Goal: Task Accomplishment & Management: Use online tool/utility

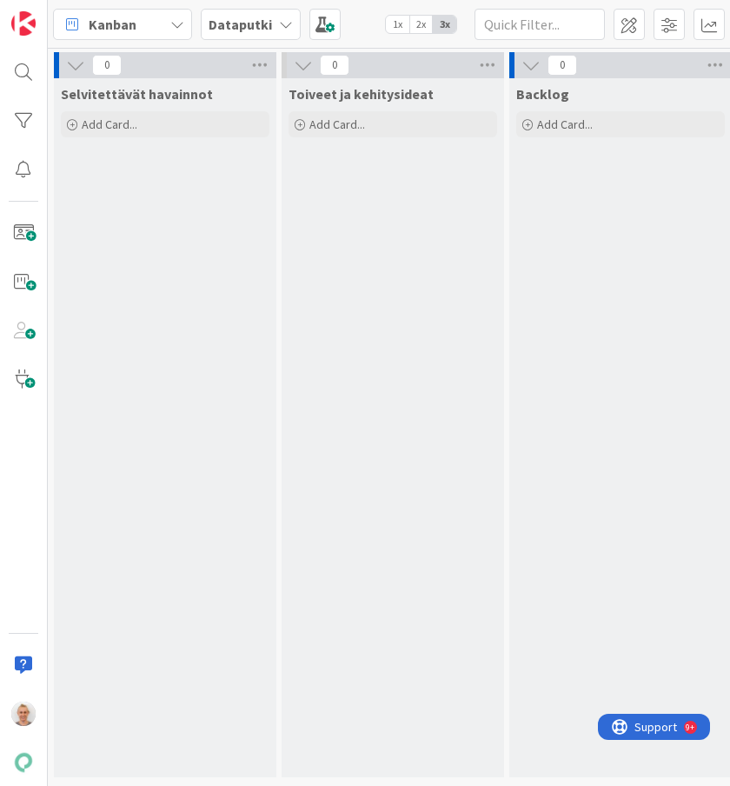
click at [159, 23] on div "Kanban" at bounding box center [122, 24] width 139 height 31
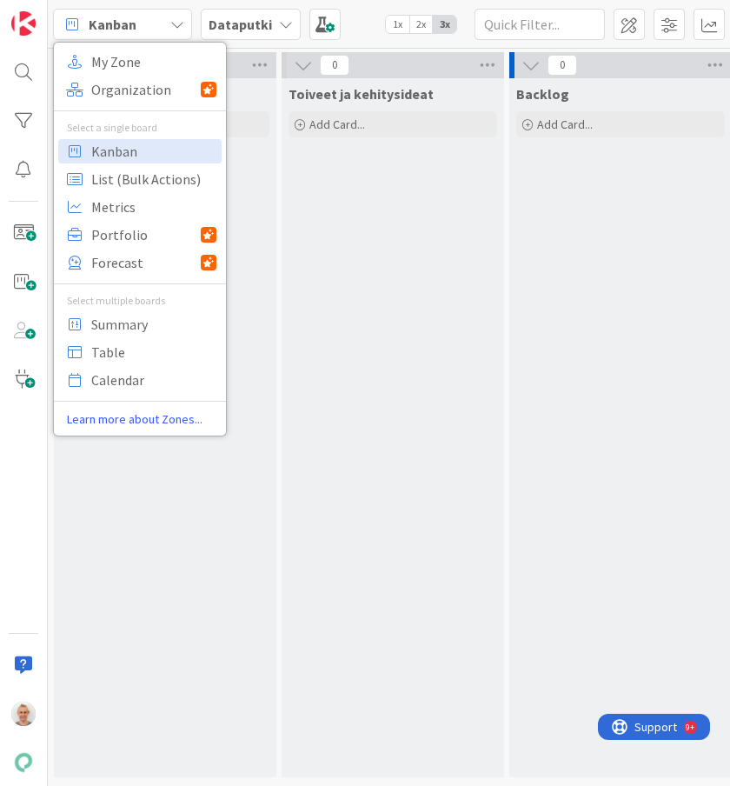
click at [212, 27] on b "Dataputki" at bounding box center [240, 24] width 63 height 17
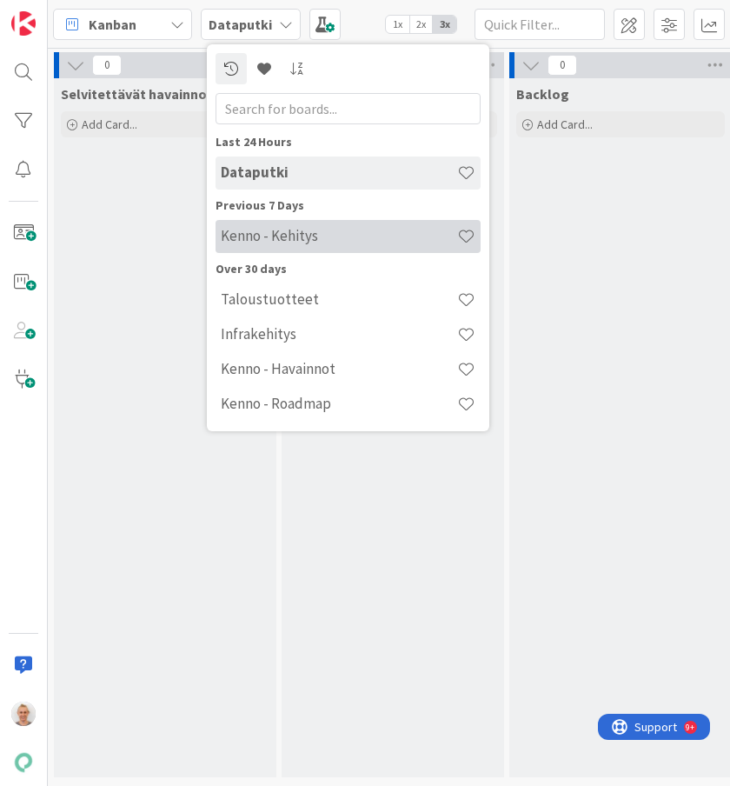
click at [320, 232] on h4 "Kenno - Kehitys" at bounding box center [339, 235] width 236 height 17
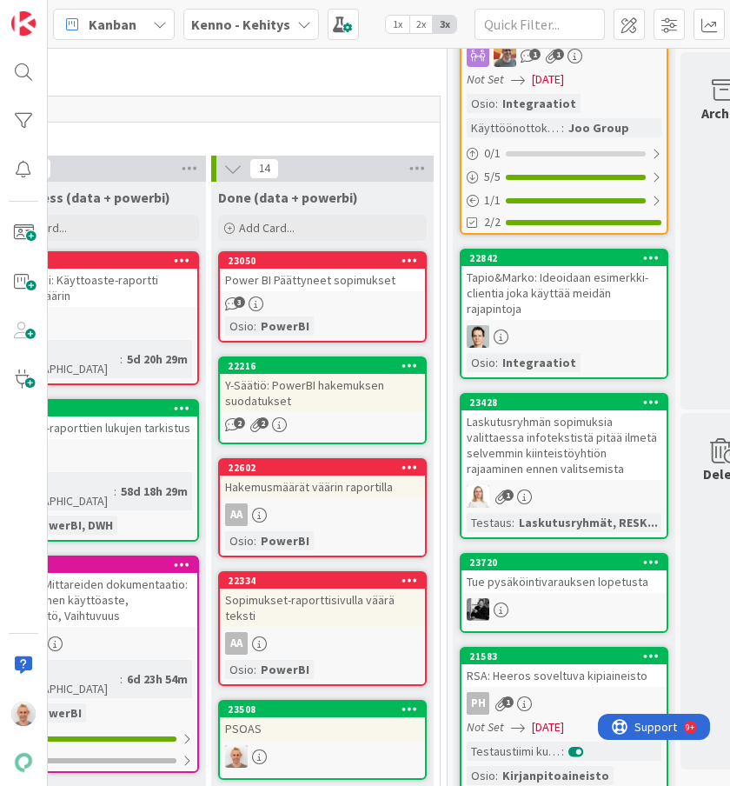
scroll to position [564, 766]
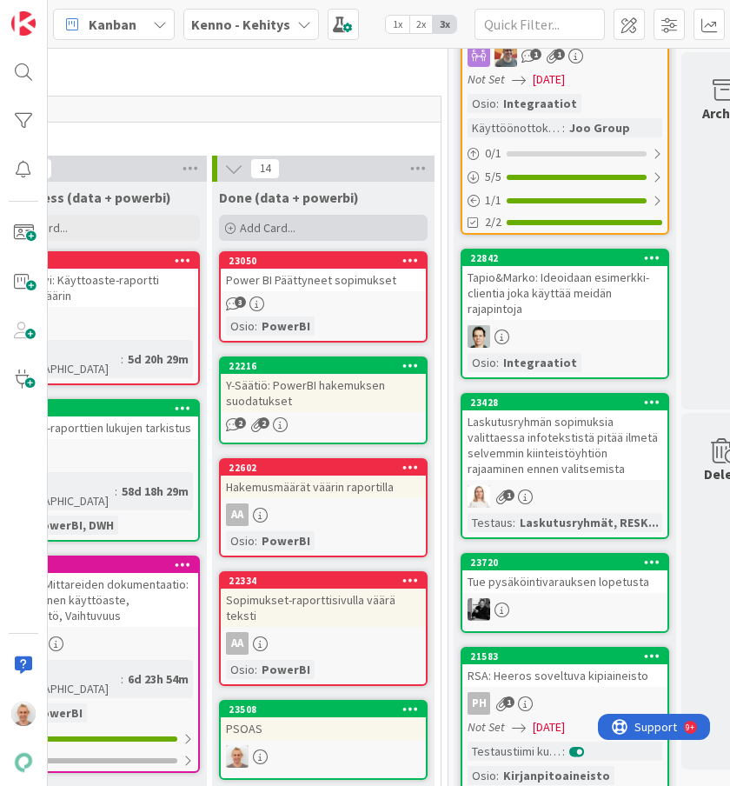
click at [259, 229] on span "Add Card..." at bounding box center [268, 228] width 56 height 16
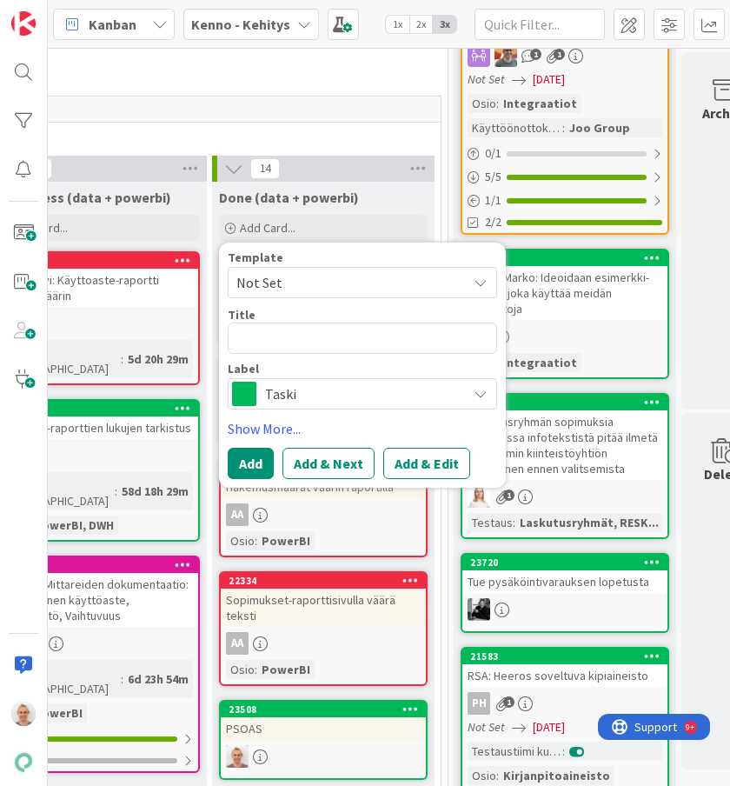
click at [293, 277] on span "Not Set" at bounding box center [344, 282] width 217 height 23
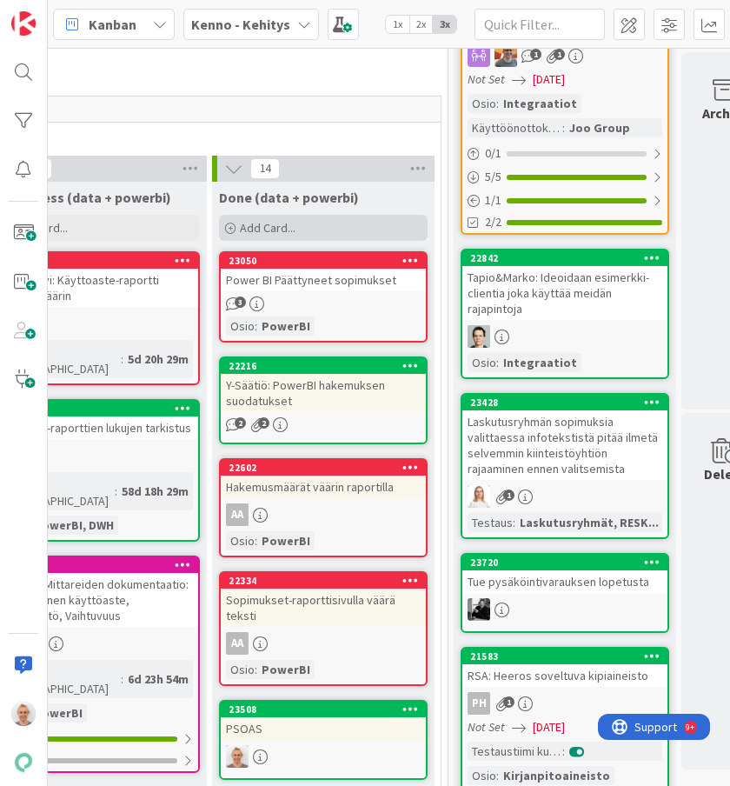
click at [303, 230] on div "Add Card..." at bounding box center [323, 228] width 209 height 26
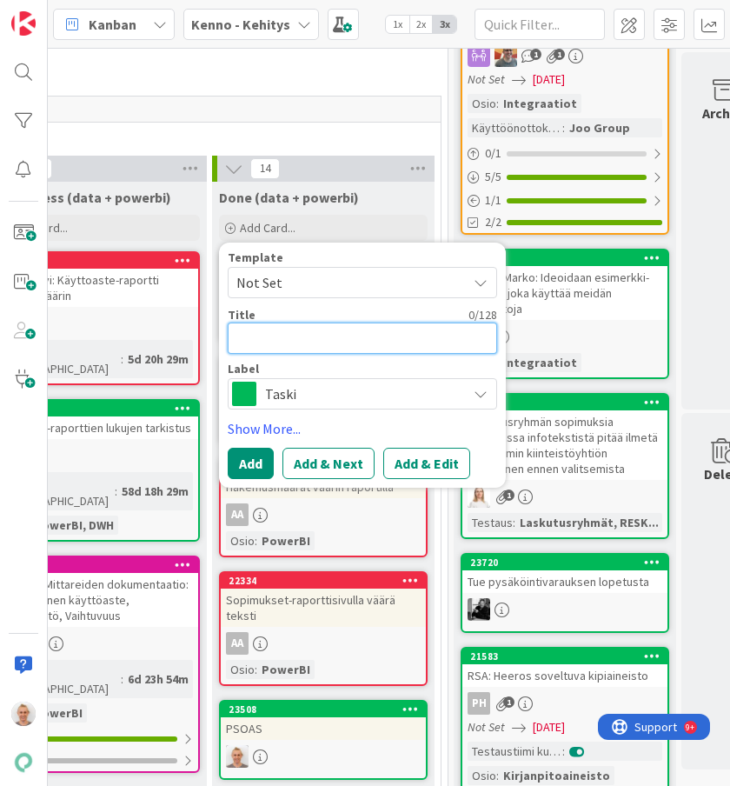
type textarea "x"
type textarea "J"
type textarea "x"
type textarea "JO"
type textarea "x"
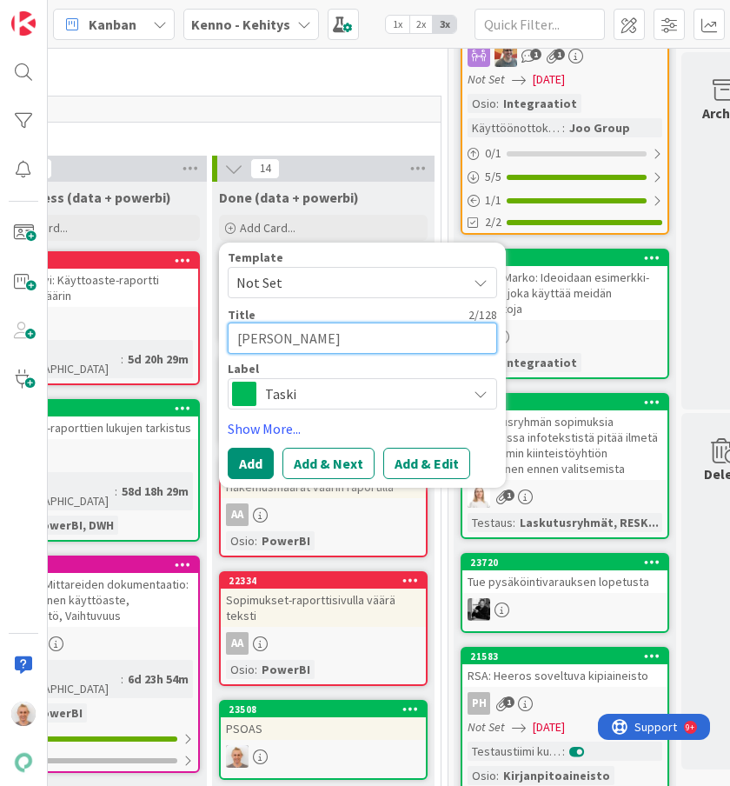
type textarea "[PERSON_NAME]"
type textarea "x"
type textarea "JOO:"
type textarea "x"
type textarea "JOO:n"
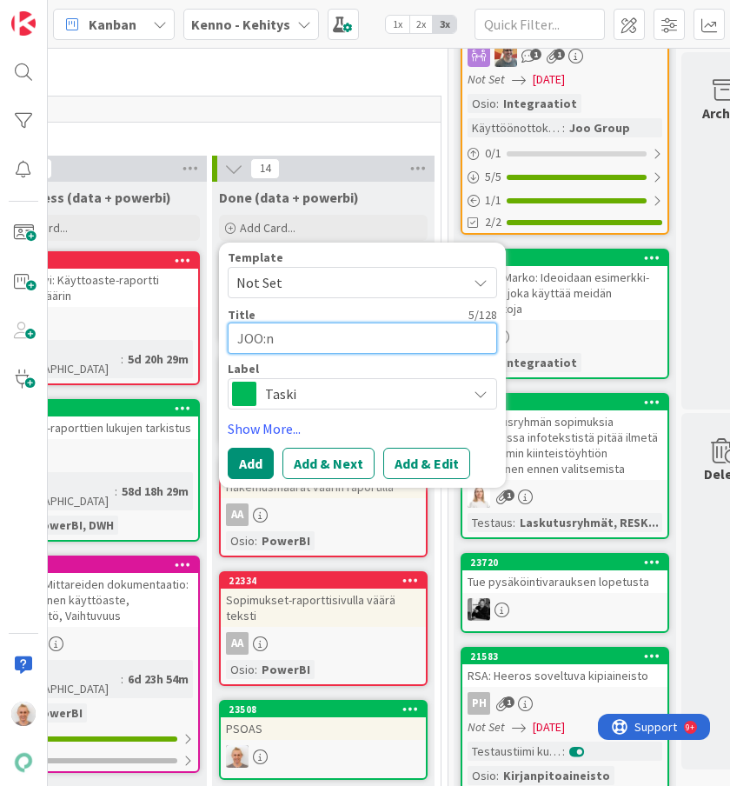
type textarea "x"
type textarea "JOO:n"
type textarea "x"
type textarea "JOO:n li"
type textarea "x"
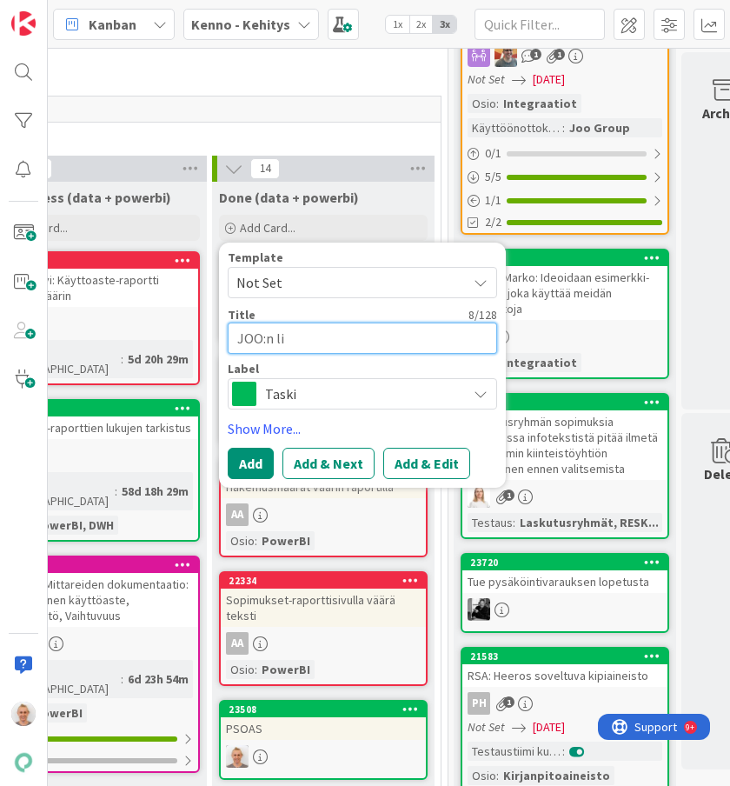
type textarea "JOO:n lis"
type textarea "x"
type textarea "JOO:n lisä"
type textarea "x"
type textarea "JOO:n lis"
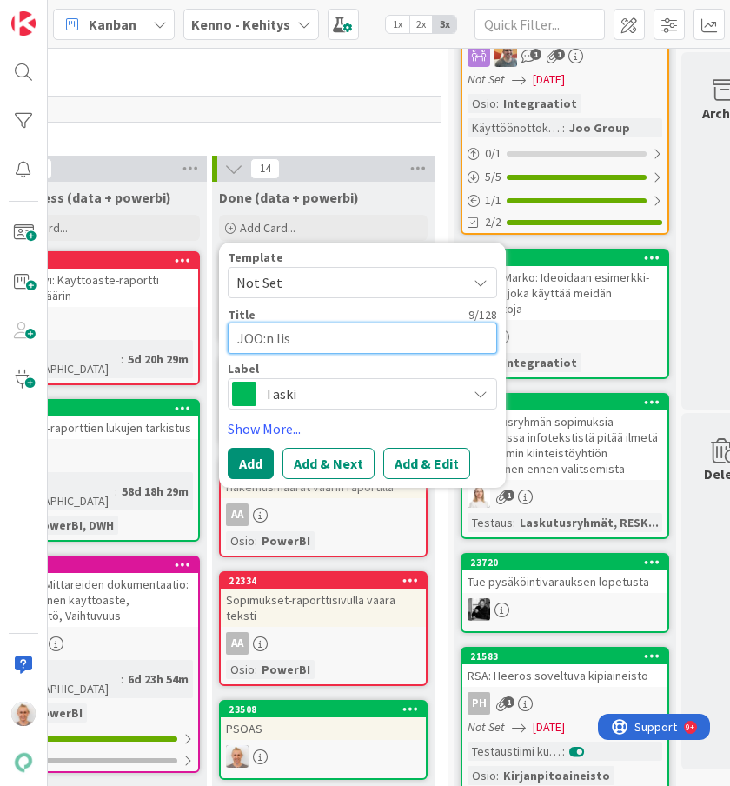
type textarea "x"
type textarea "JOO:n li"
type textarea "x"
type textarea "JOO:n l"
type textarea "x"
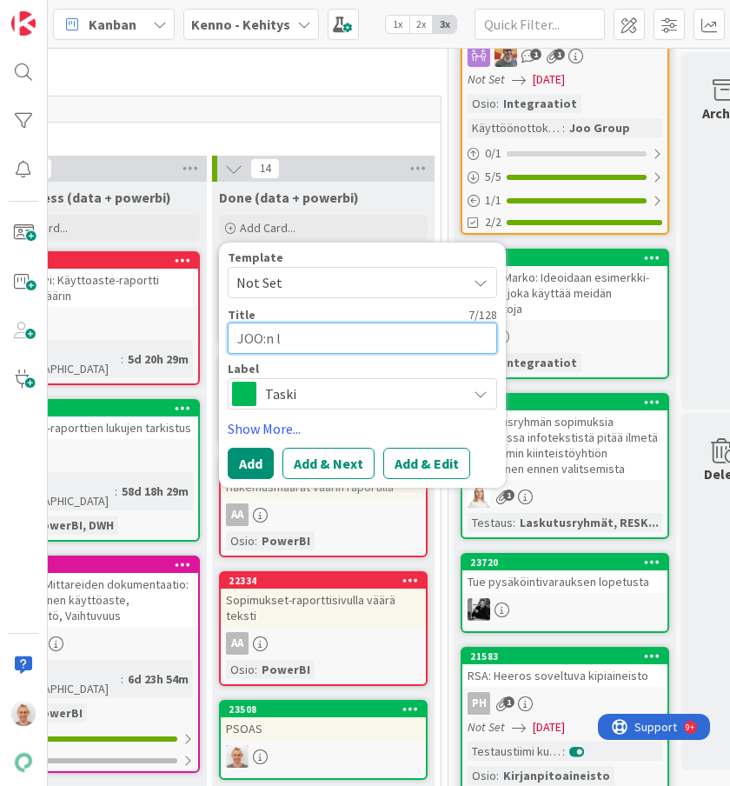
type textarea "JOO:n"
type textarea "x"
type textarea "JOO:n"
type textarea "x"
type textarea "JOO:"
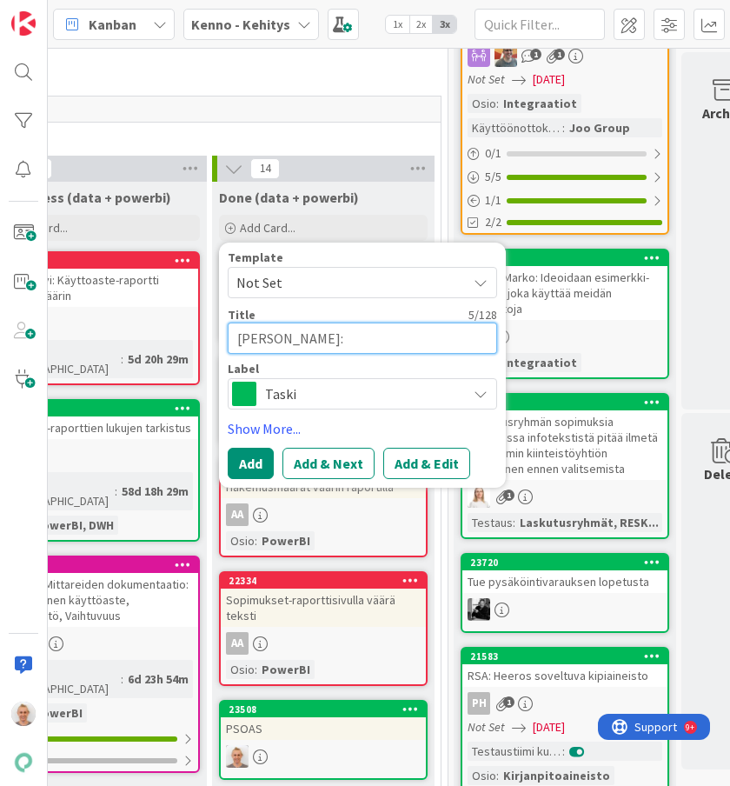
type textarea "x"
type textarea "[PERSON_NAME]"
click at [258, 462] on button "Add" at bounding box center [251, 463] width 46 height 31
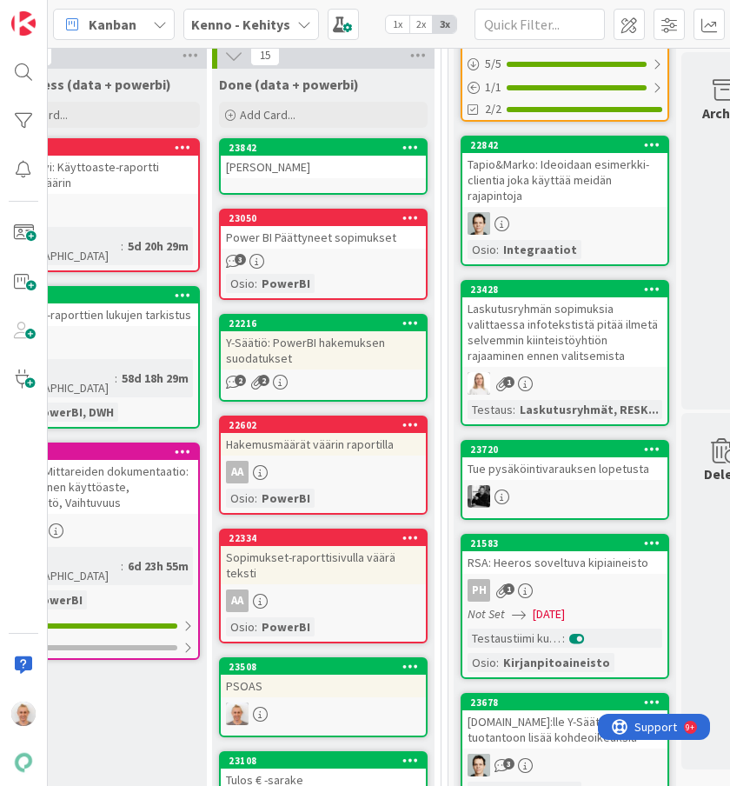
scroll to position [678, 766]
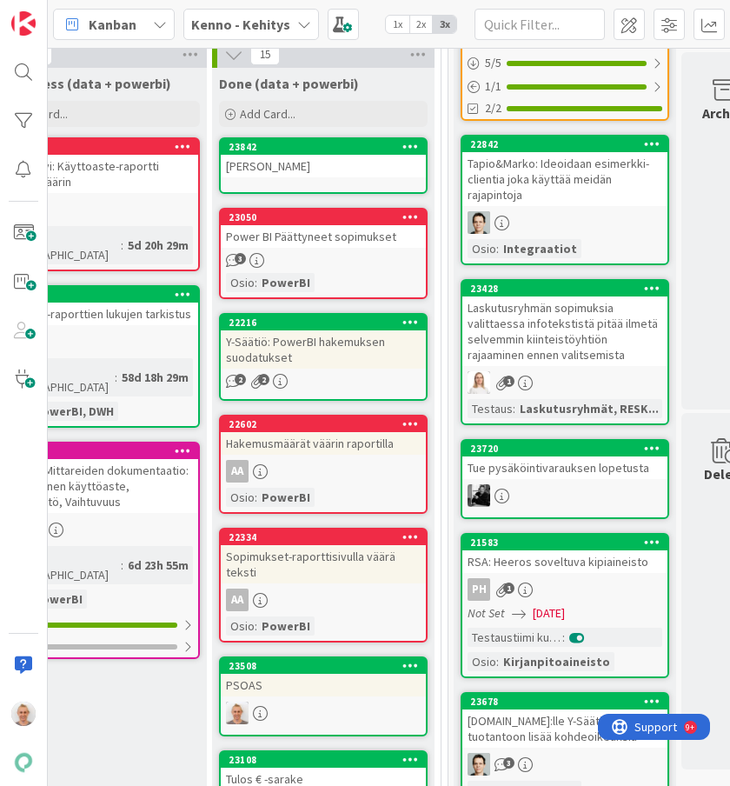
click at [296, 673] on div "PSOAS" at bounding box center [323, 684] width 205 height 23
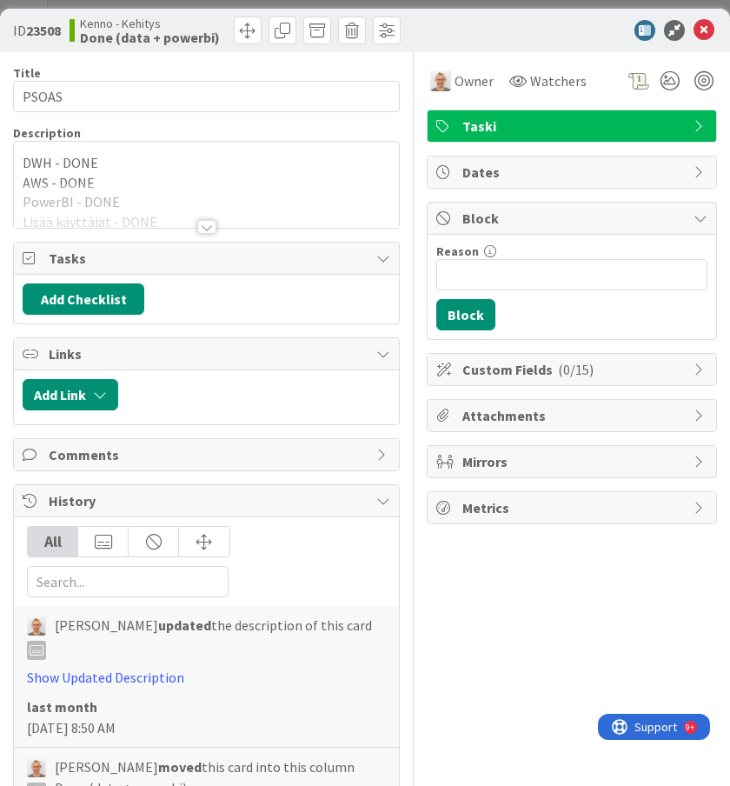
click at [212, 222] on div at bounding box center [206, 227] width 19 height 14
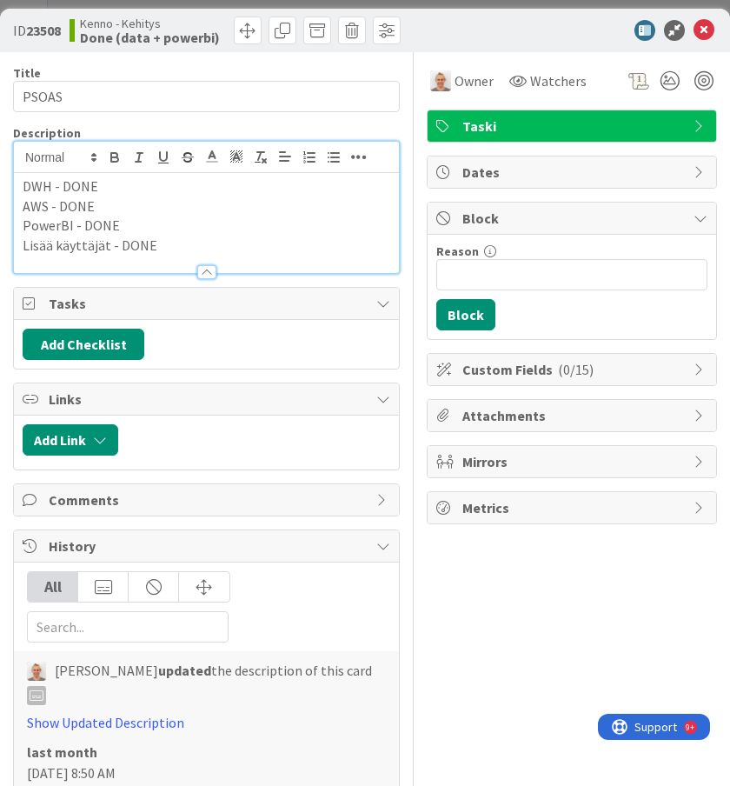
click at [211, 194] on p "DWH - DONE" at bounding box center [207, 186] width 368 height 20
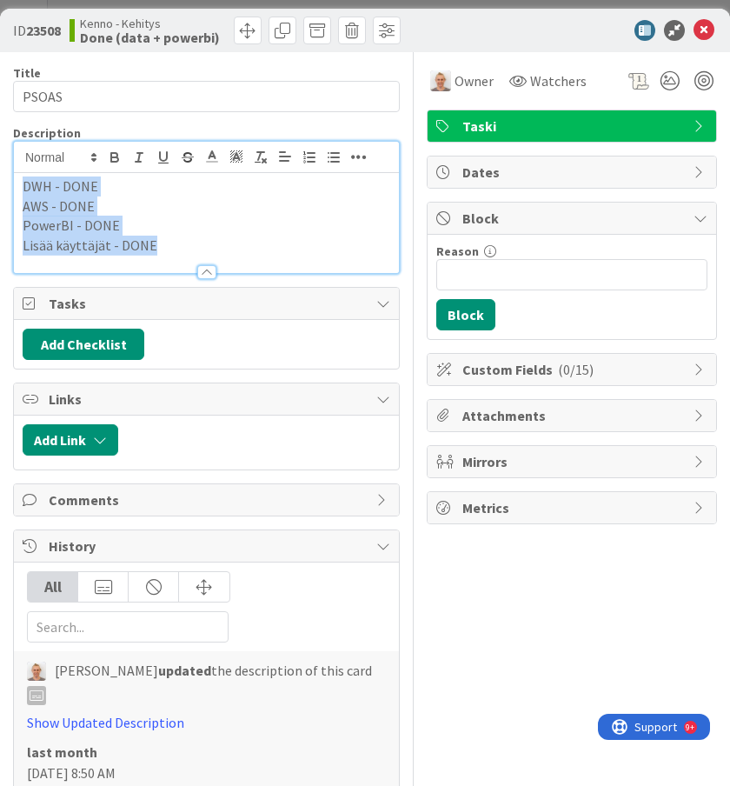
copy div "DWH - DONE AWS - DONE PowerBI - DONE Lisää käyttäjät - DONE"
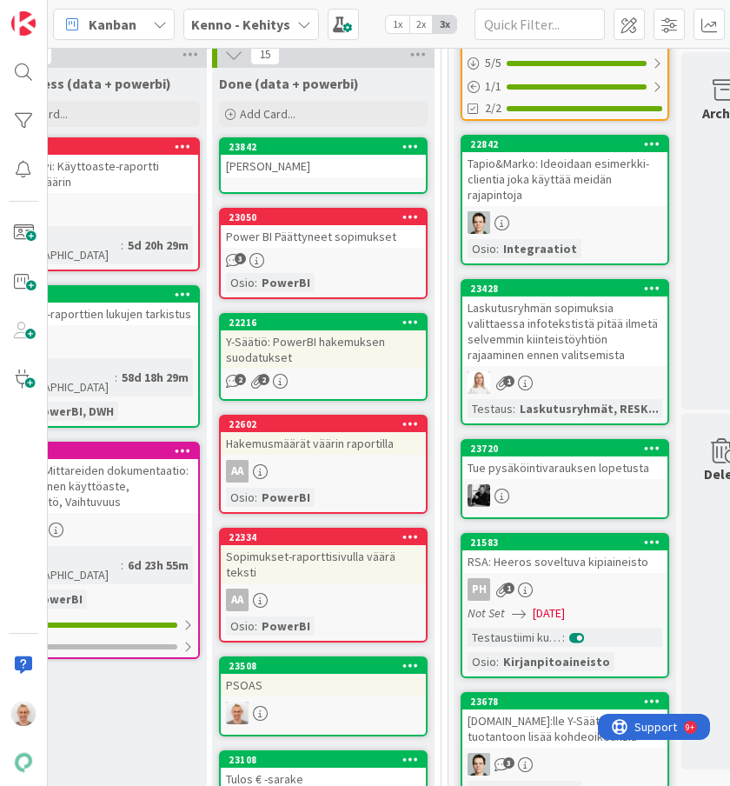
click at [369, 163] on div "[PERSON_NAME]" at bounding box center [323, 166] width 205 height 23
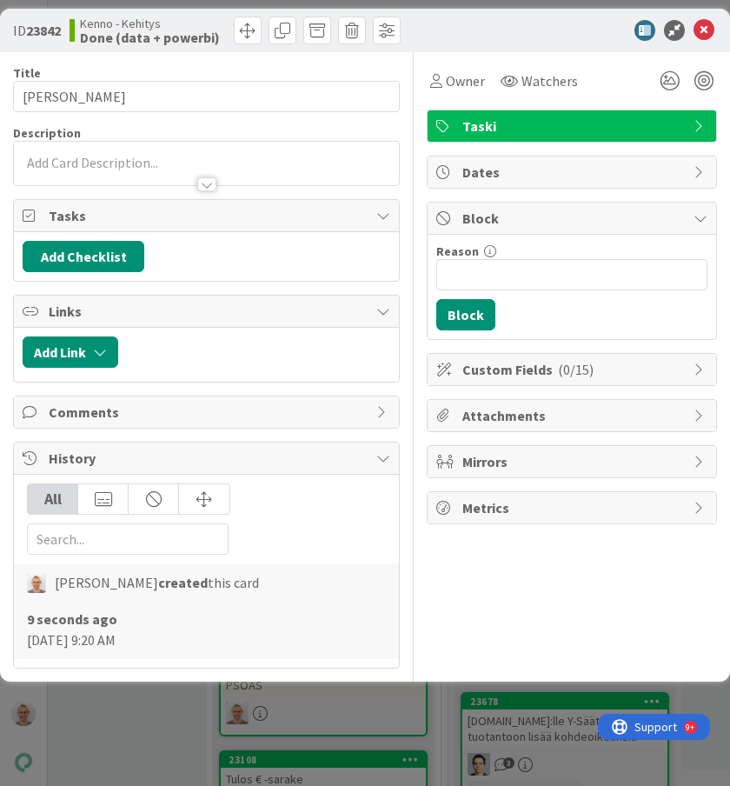
click at [216, 156] on p at bounding box center [207, 163] width 368 height 20
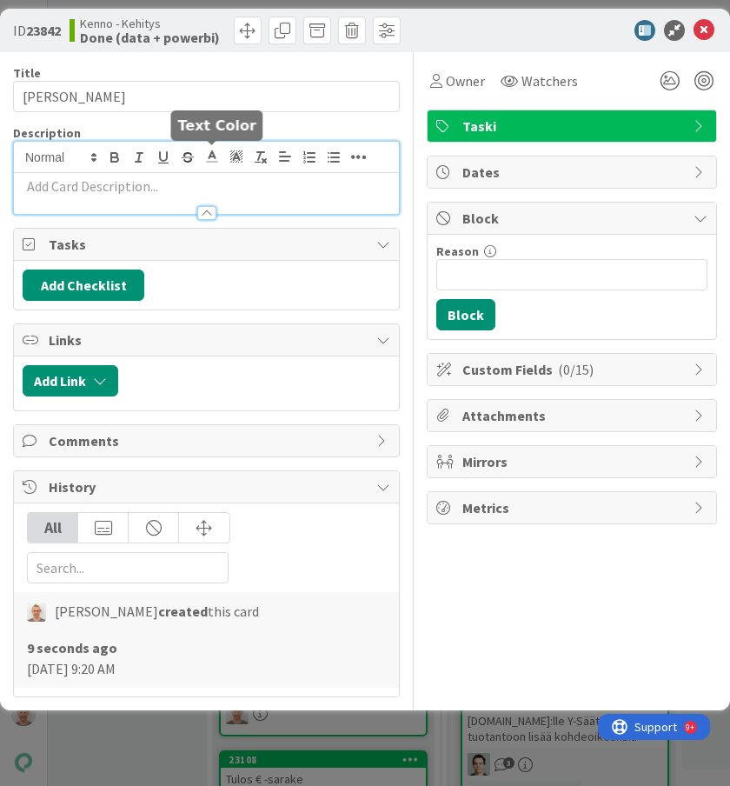
click at [198, 183] on p at bounding box center [207, 186] width 368 height 20
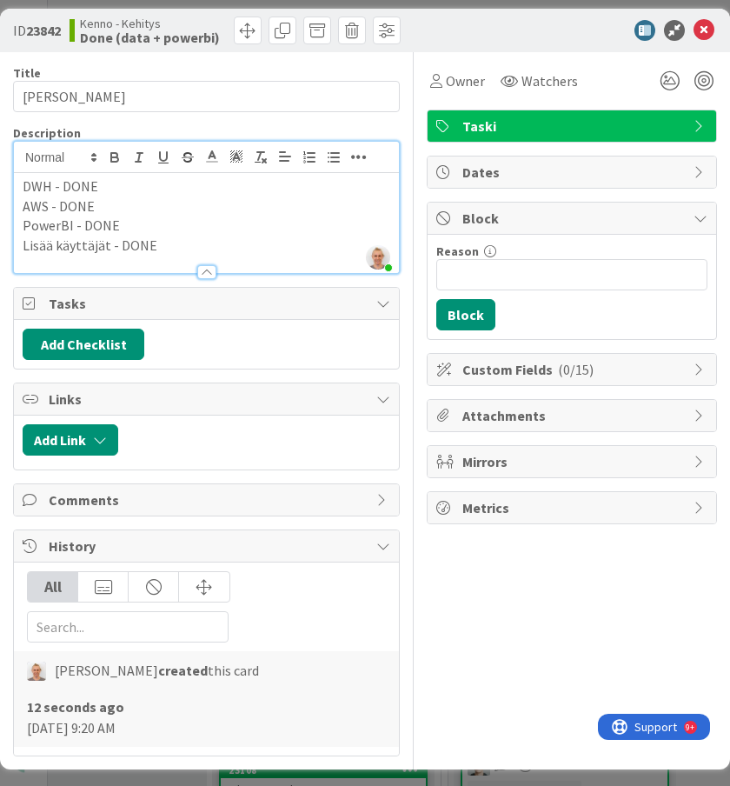
click at [107, 228] on p "PowerBI - DONE" at bounding box center [207, 226] width 368 height 20
click at [710, 29] on icon at bounding box center [703, 30] width 21 height 21
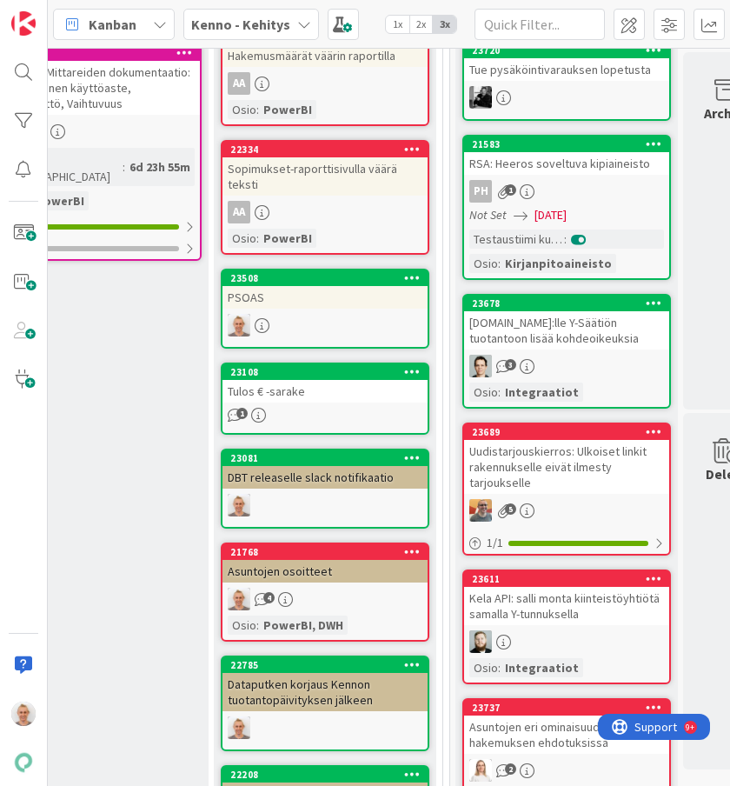
scroll to position [1063, 765]
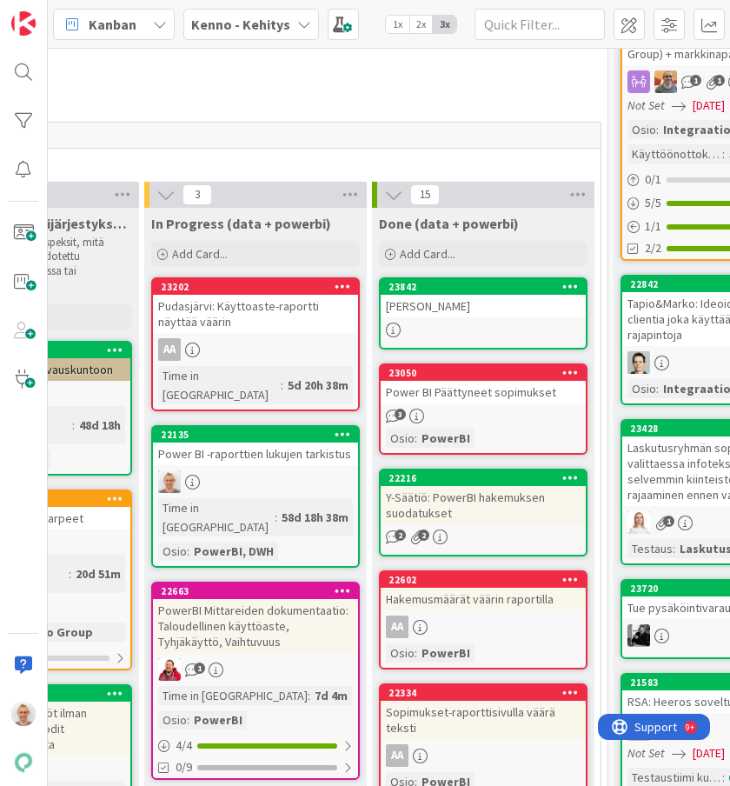
scroll to position [566, 607]
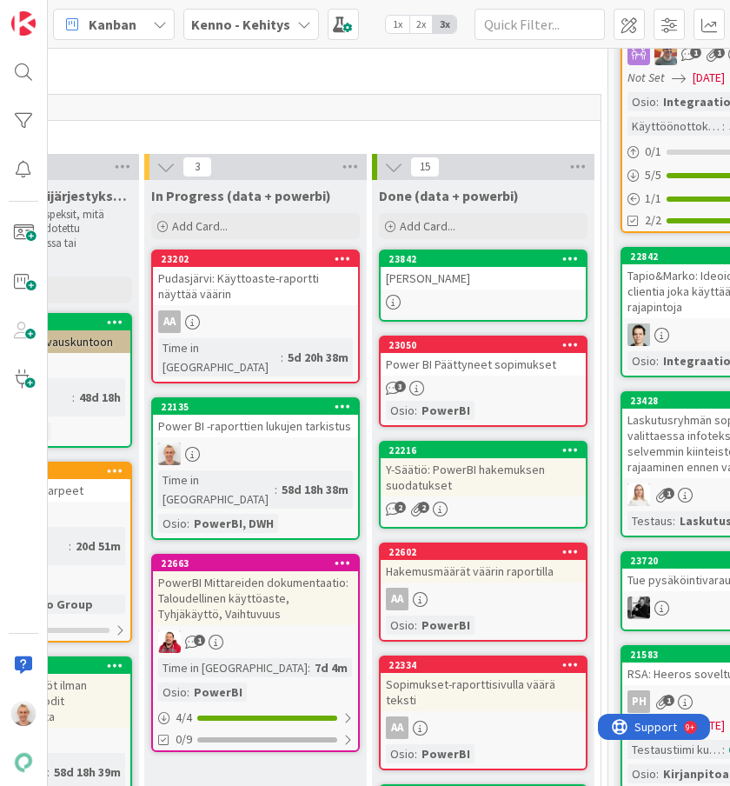
click at [257, 442] on div at bounding box center [255, 453] width 205 height 23
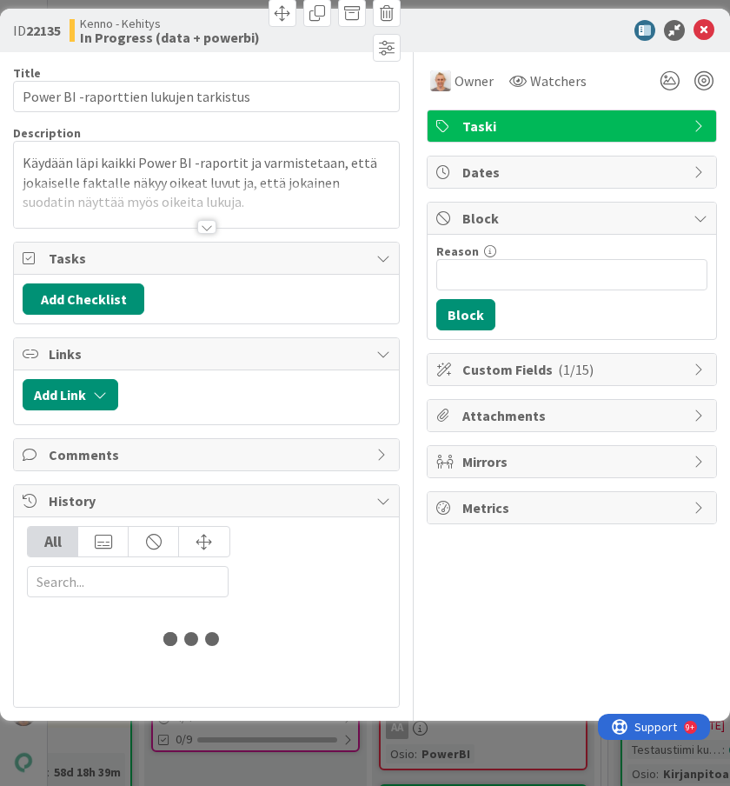
click at [209, 229] on div at bounding box center [206, 227] width 19 height 14
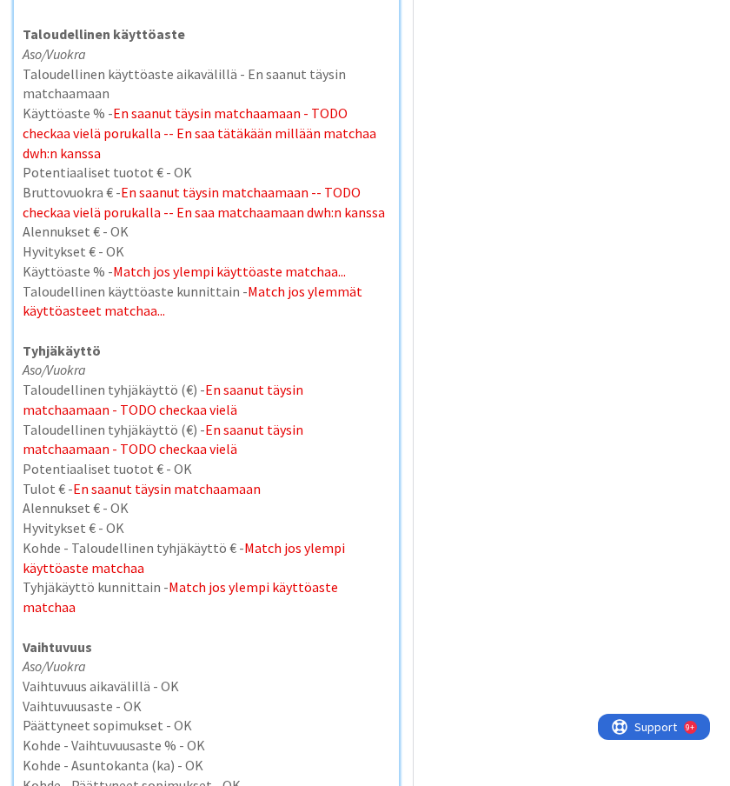
scroll to position [1124, 0]
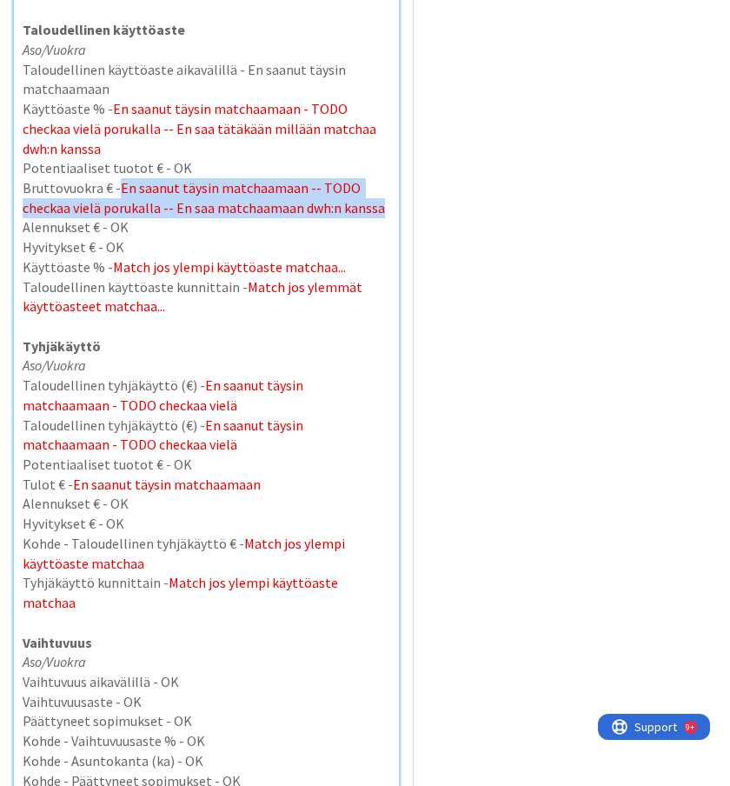
drag, startPoint x: 382, startPoint y: 205, endPoint x: 117, endPoint y: 183, distance: 265.9
click at [117, 183] on p "Bruttovuokra € - En saanut täysin matchaamaan -- TODO checkaa vielä porukalla -…" at bounding box center [207, 197] width 368 height 39
copy span "En saanut täysin matchaamaan -- TODO checkaa vielä porukalla -- En saa matchaam…"
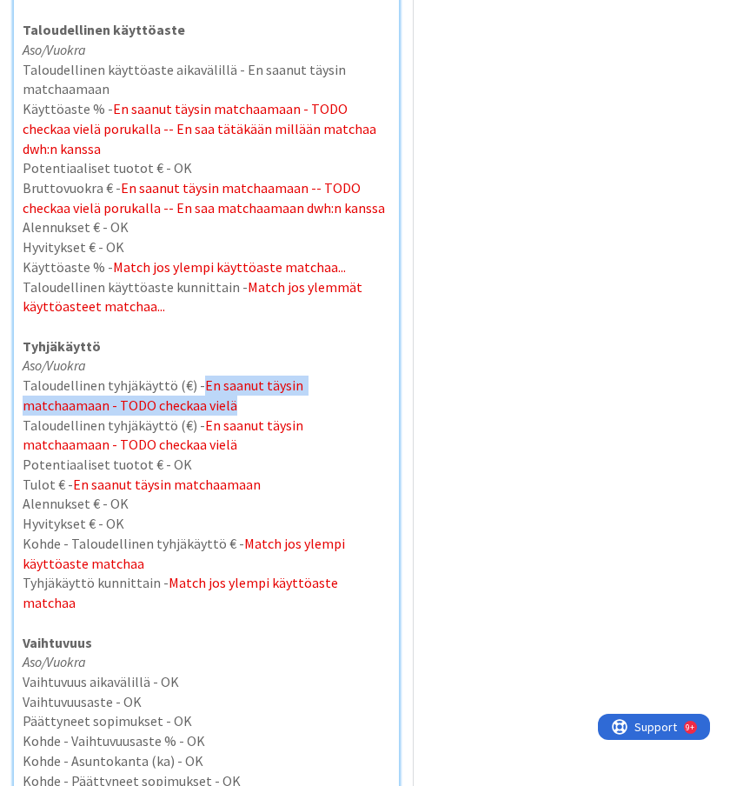
drag, startPoint x: 233, startPoint y: 403, endPoint x: 200, endPoint y: 385, distance: 37.7
click at [200, 385] on p "Taloudellinen tyhjäkäyttö (€) - En saanut täysin matchaamaan - TODO checkaa vie…" at bounding box center [207, 394] width 368 height 39
copy span "En saanut täysin matchaamaan - TODO checkaa vielä"
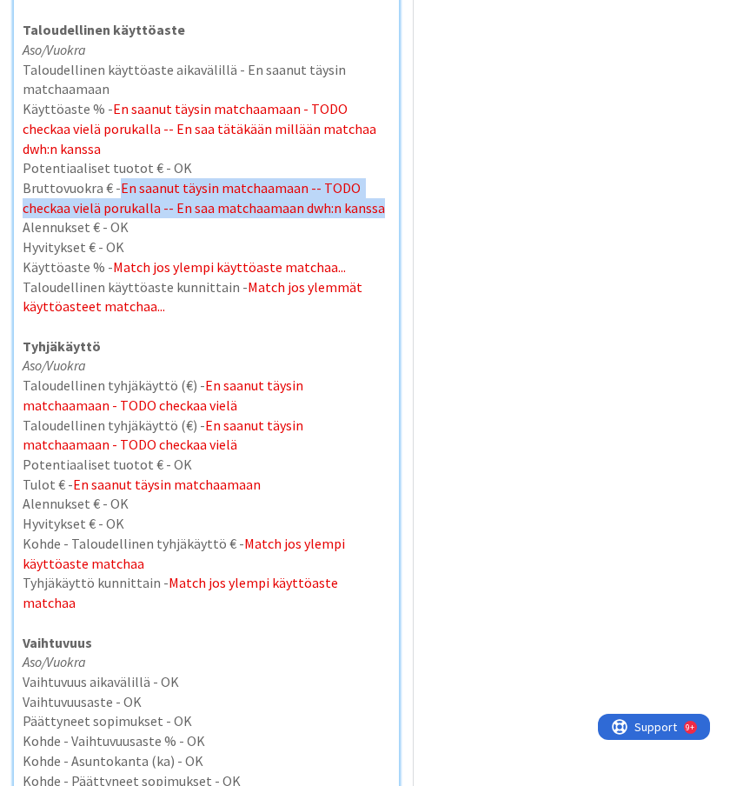
drag, startPoint x: 381, startPoint y: 208, endPoint x: 118, endPoint y: 181, distance: 263.8
click at [118, 181] on p "Bruttovuokra € - En saanut täysin matchaamaan -- TODO checkaa vielä porukalla -…" at bounding box center [207, 197] width 368 height 39
copy span "En saanut täysin matchaamaan -- TODO checkaa vielä porukalla -- En saa matchaam…"
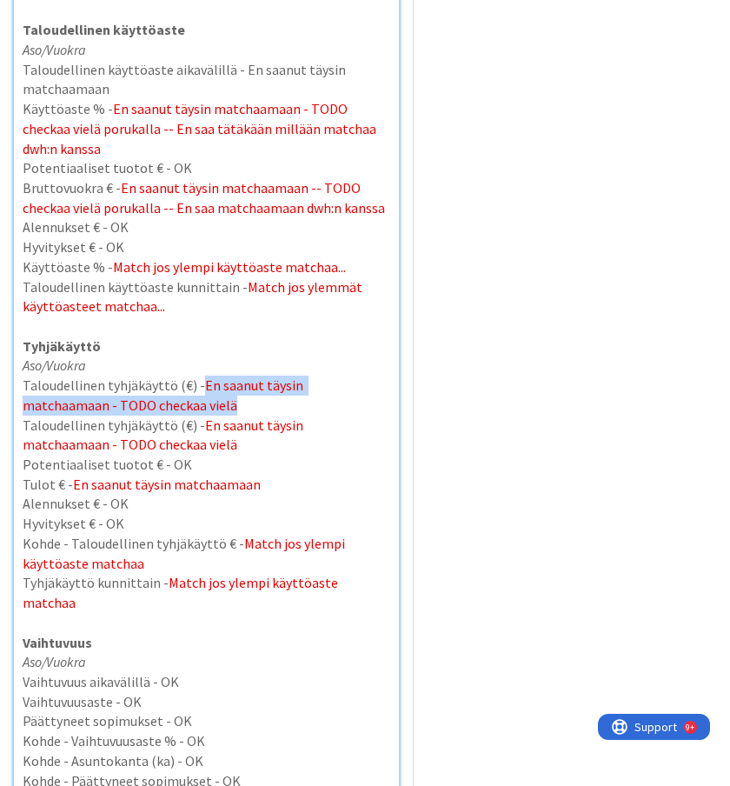
drag, startPoint x: 153, startPoint y: 405, endPoint x: 199, endPoint y: 387, distance: 49.5
click at [199, 387] on p "Taloudellinen tyhjäkäyttö (€) - En saanut täysin matchaamaan - TODO checkaa vie…" at bounding box center [207, 394] width 368 height 39
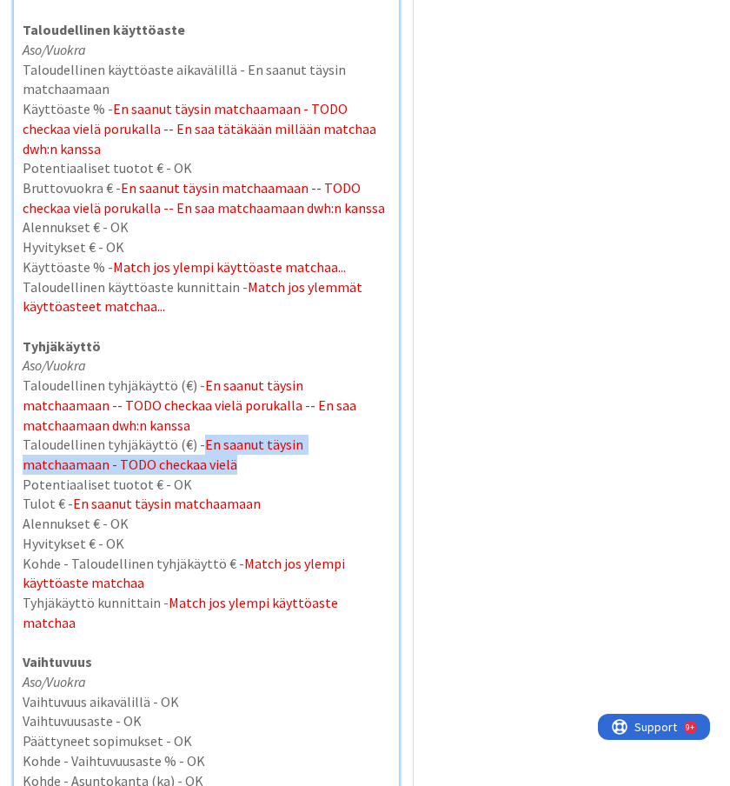
drag, startPoint x: 182, startPoint y: 467, endPoint x: 200, endPoint y: 449, distance: 25.2
click at [200, 449] on p "Taloudellinen tyhjäkäyttö (€) - En saanut täysin matchaamaan - TODO checkaa vie…" at bounding box center [207, 454] width 368 height 39
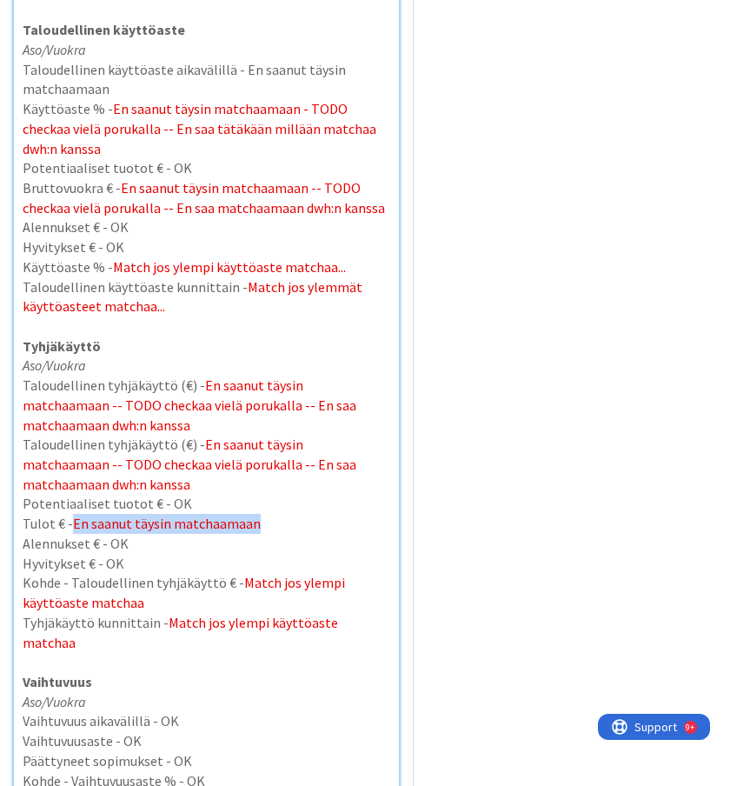
drag, startPoint x: 269, startPoint y: 527, endPoint x: 71, endPoint y: 514, distance: 197.7
click at [71, 514] on p "Tulot € - En saanut täysin matchaamaan" at bounding box center [207, 524] width 368 height 20
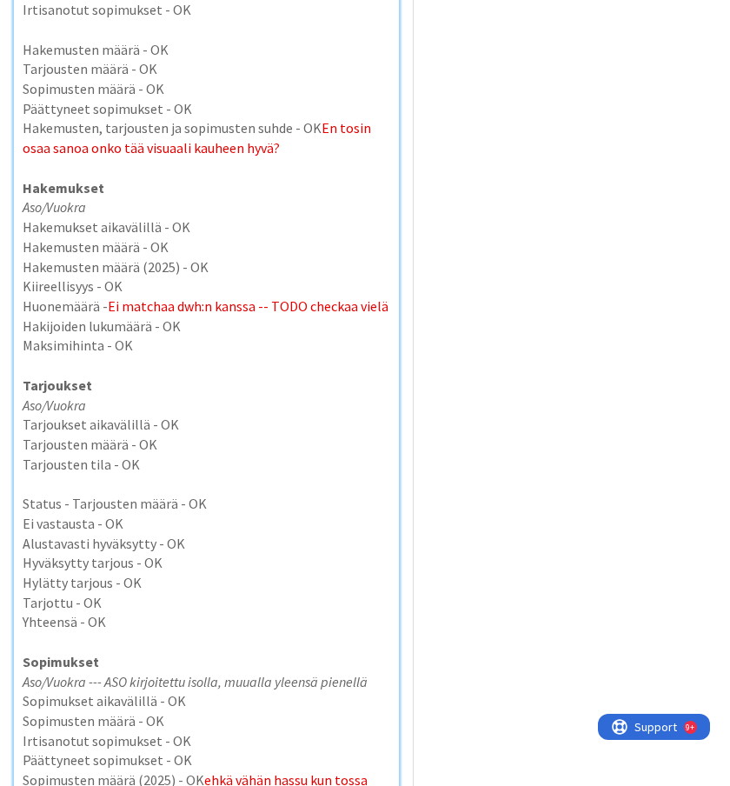
scroll to position [3397, 0]
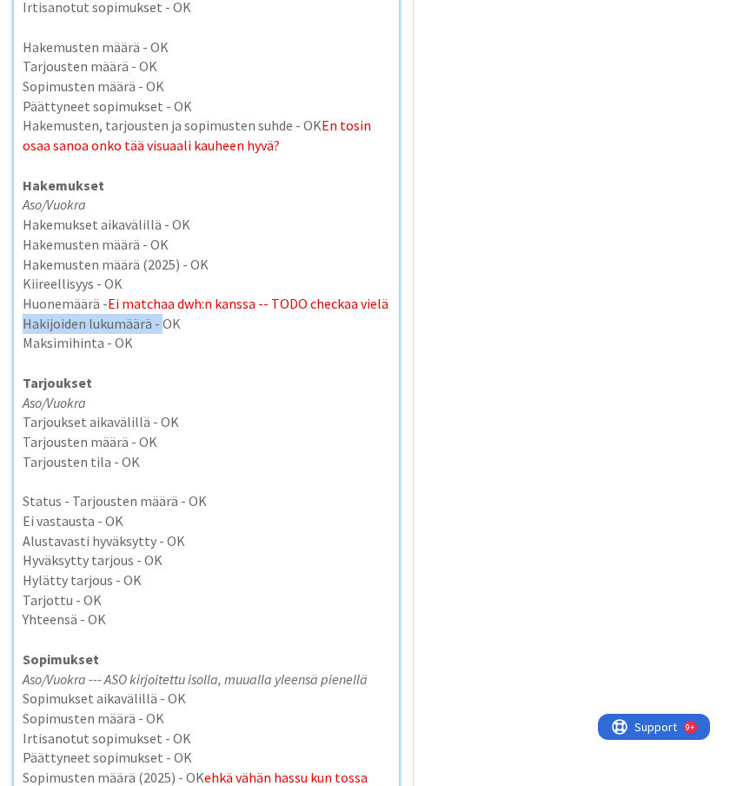
drag, startPoint x: 390, startPoint y: 289, endPoint x: 164, endPoint y: 300, distance: 226.2
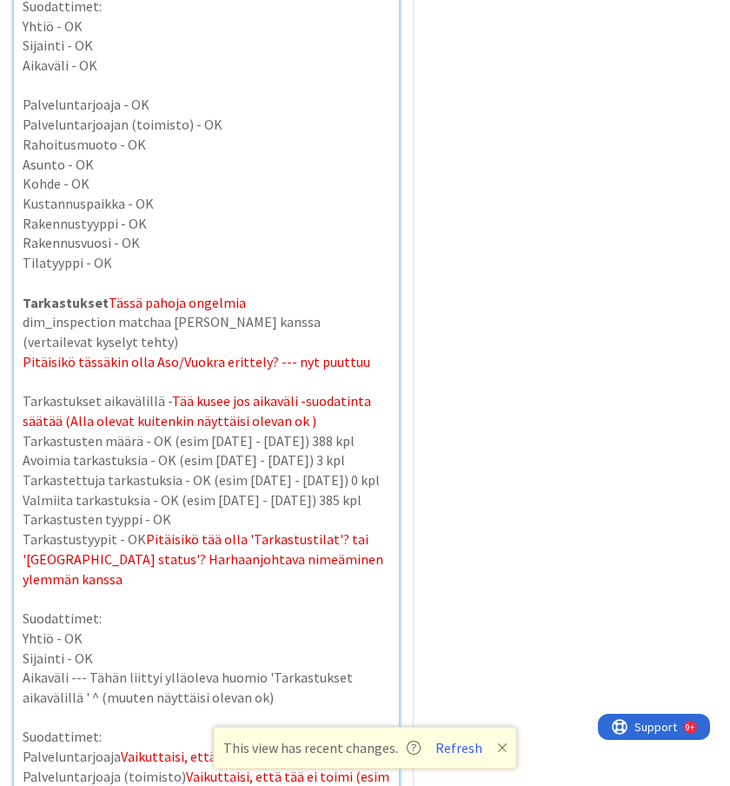
scroll to position [6155, 0]
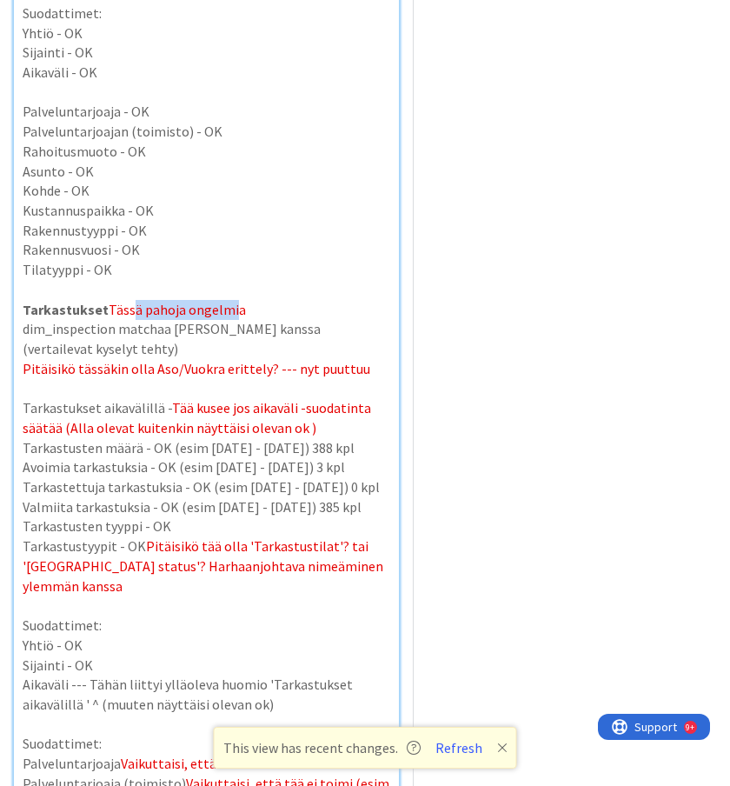
drag, startPoint x: 130, startPoint y: 291, endPoint x: 229, endPoint y: 290, distance: 98.2
click at [229, 301] on span "Tässä pahoja ongelmia" at bounding box center [177, 309] width 137 height 17
click at [229, 399] on span "Tää kusee jos aikaväli -suodatinta säätää (Alla olevat kuitenkin näyttäisi olev…" at bounding box center [198, 417] width 351 height 37
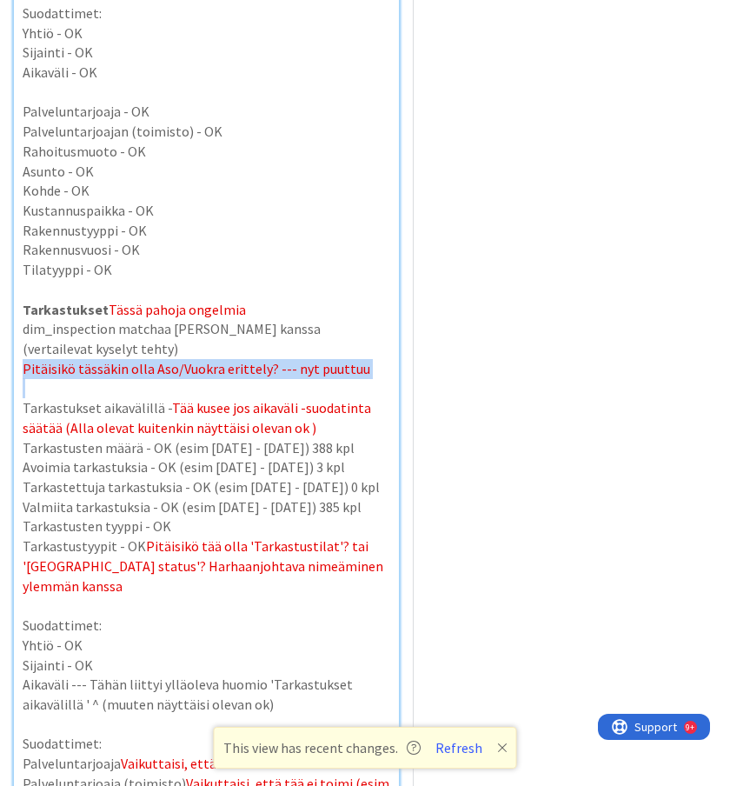
drag, startPoint x: 229, startPoint y: 377, endPoint x: 220, endPoint y: 334, distance: 44.3
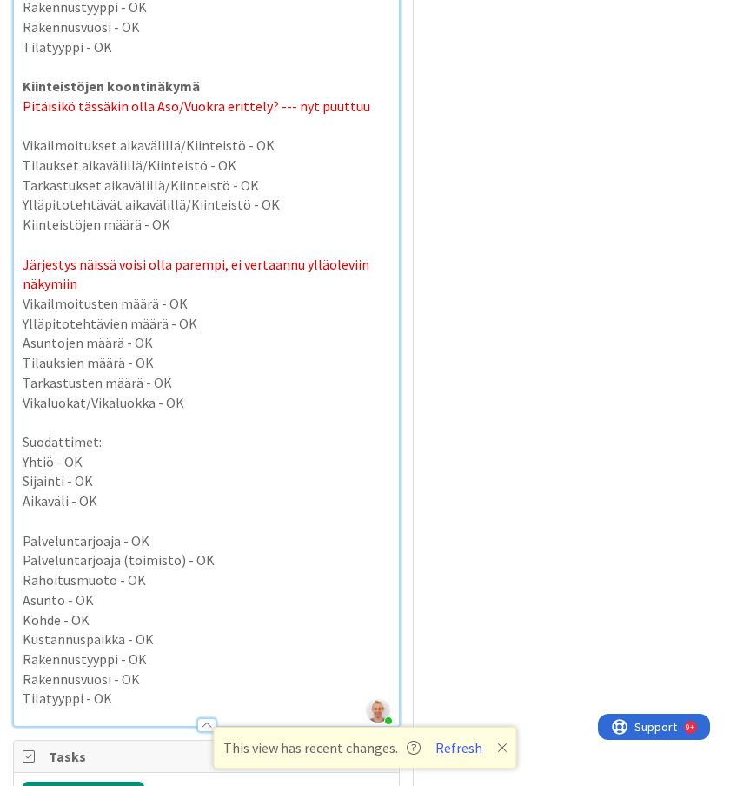
scroll to position [8092, 0]
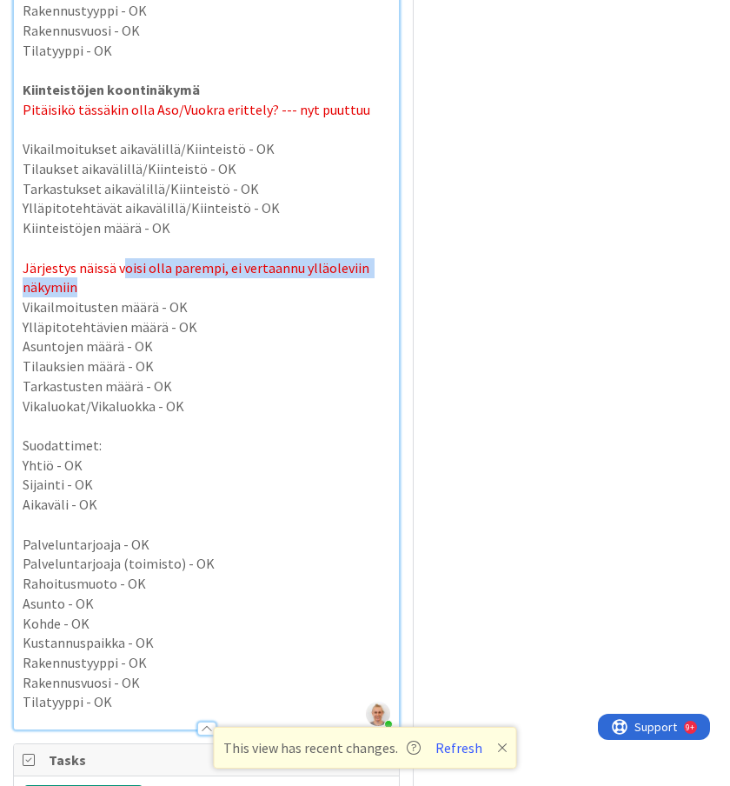
drag, startPoint x: 147, startPoint y: 253, endPoint x: 119, endPoint y: 224, distance: 39.9
click at [119, 258] on p "Järjestys näissä voisi olla parempi, ei vertaannu ylläoleviin näkymiin" at bounding box center [207, 277] width 368 height 39
click at [314, 376] on p "Tarkastusten määrä - OK" at bounding box center [207, 386] width 368 height 20
drag, startPoint x: 173, startPoint y: 244, endPoint x: 169, endPoint y: 213, distance: 31.6
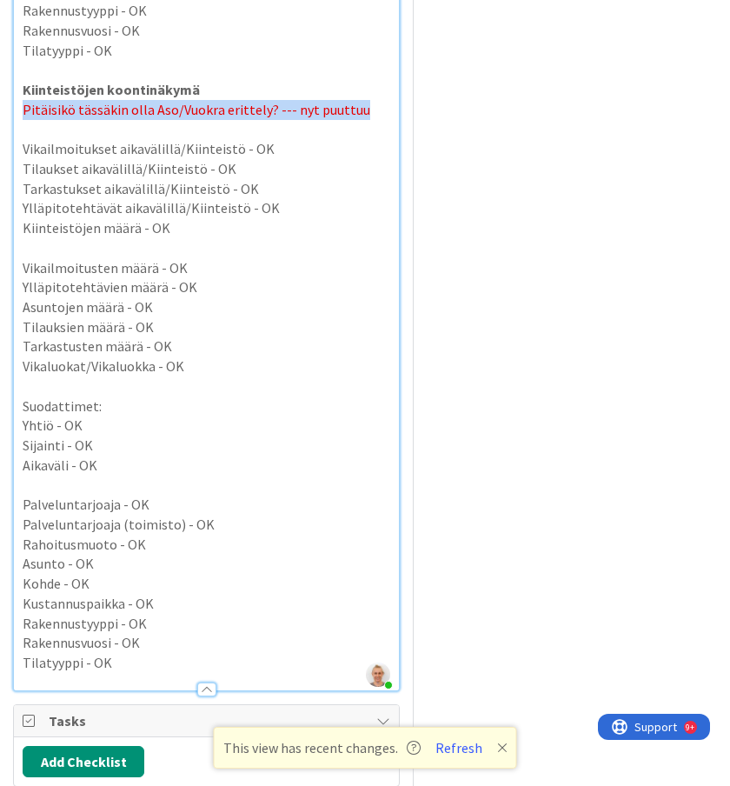
drag, startPoint x: 362, startPoint y: 72, endPoint x: 0, endPoint y: 70, distance: 361.5
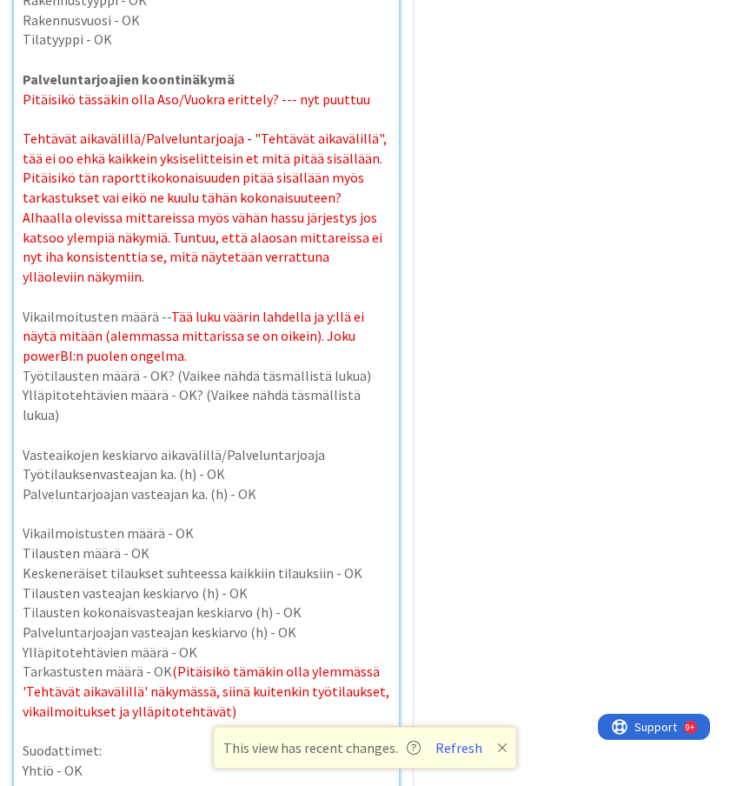
scroll to position [7129, 0]
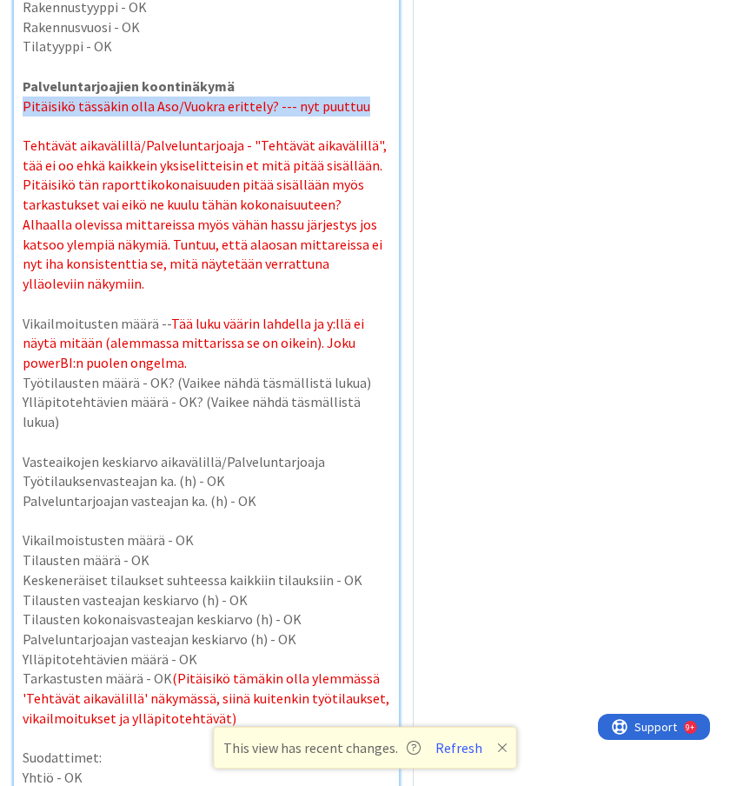
drag, startPoint x: 371, startPoint y: 92, endPoint x: 358, endPoint y: 69, distance: 26.8
